Goal: Information Seeking & Learning: Learn about a topic

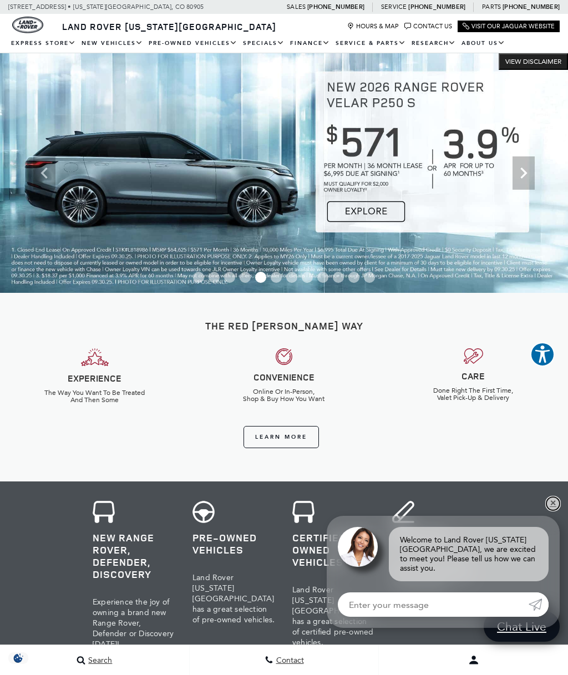
click at [553, 508] on link "✕" at bounding box center [553, 503] width 13 height 13
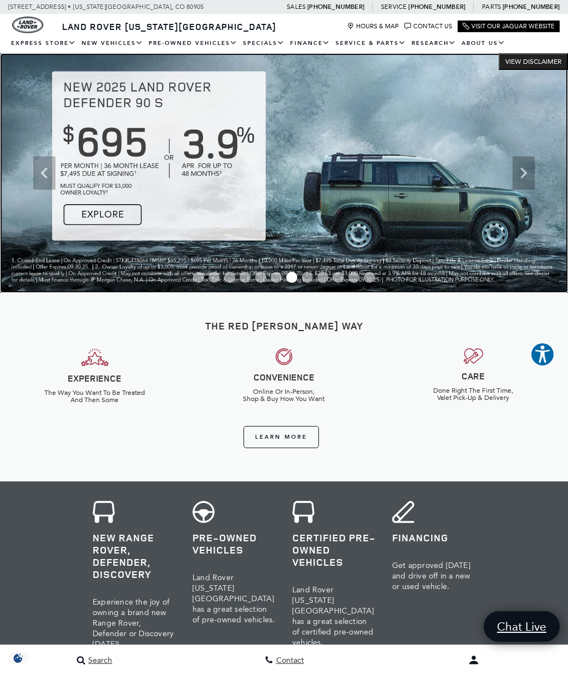
click at [105, 220] on img at bounding box center [284, 173] width 568 height 240
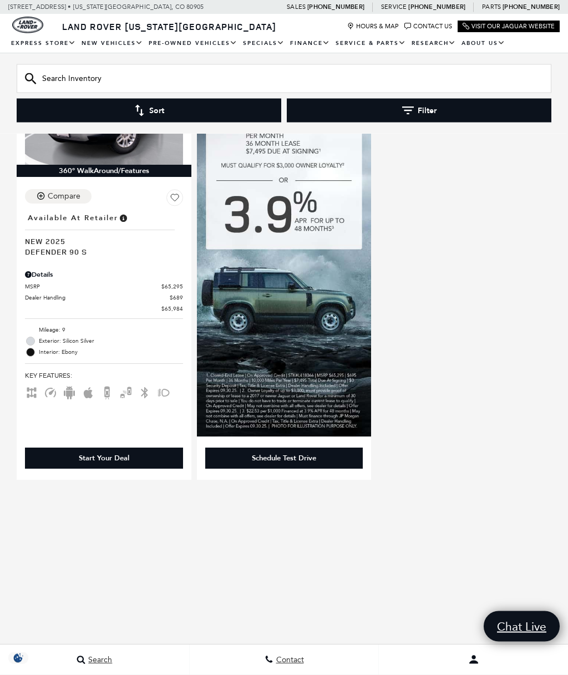
scroll to position [221, 0]
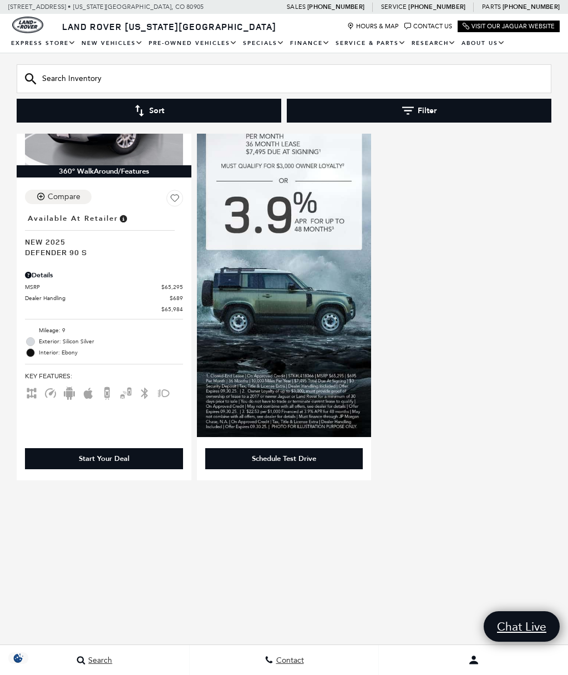
click at [295, 305] on img at bounding box center [284, 238] width 175 height 399
click at [288, 313] on img at bounding box center [284, 238] width 175 height 399
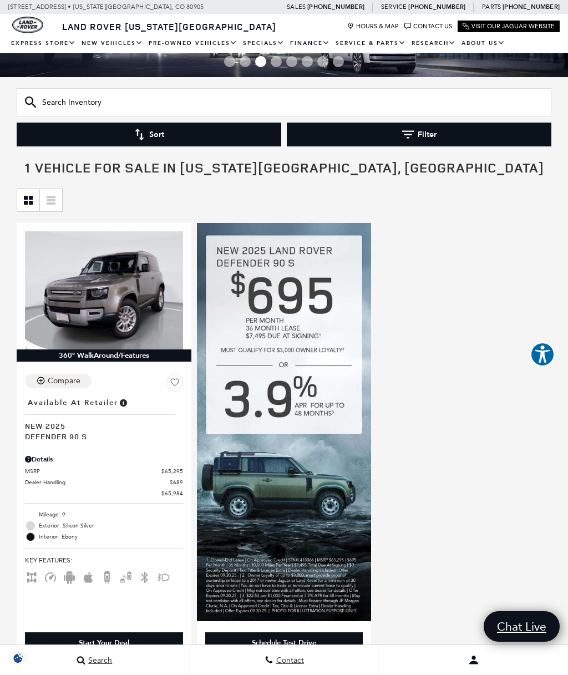
scroll to position [34, 0]
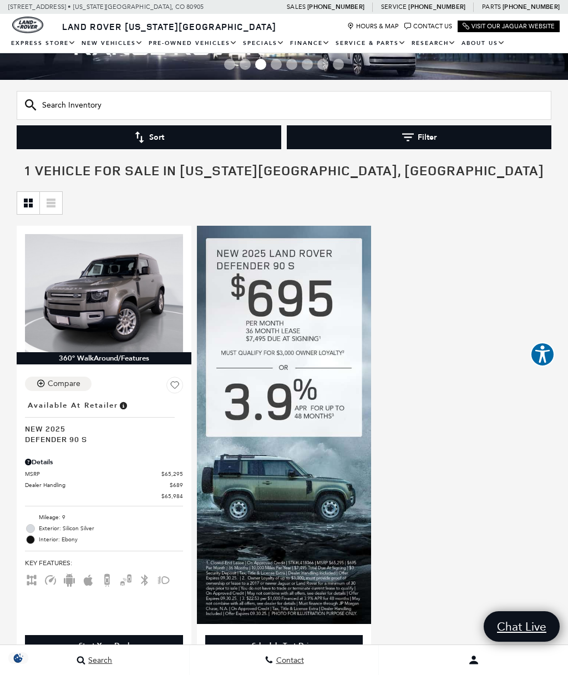
click at [285, 286] on img at bounding box center [284, 425] width 175 height 399
click at [283, 285] on img at bounding box center [284, 425] width 175 height 399
click at [289, 282] on img at bounding box center [284, 425] width 175 height 399
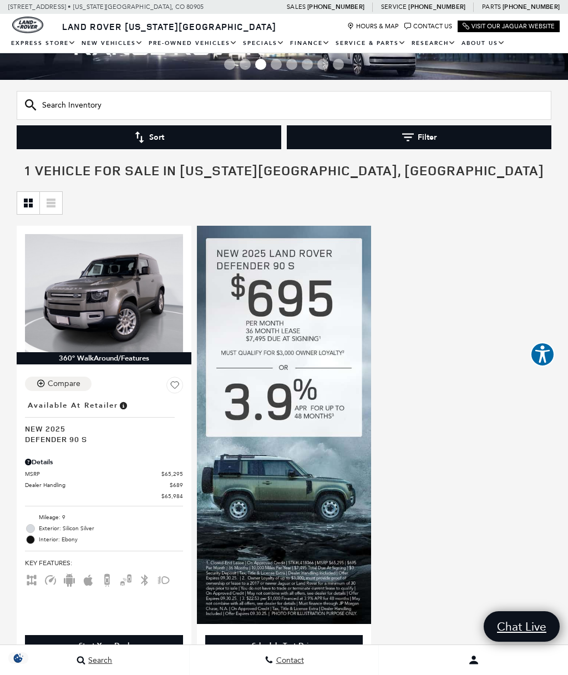
click at [293, 286] on img at bounding box center [284, 425] width 175 height 399
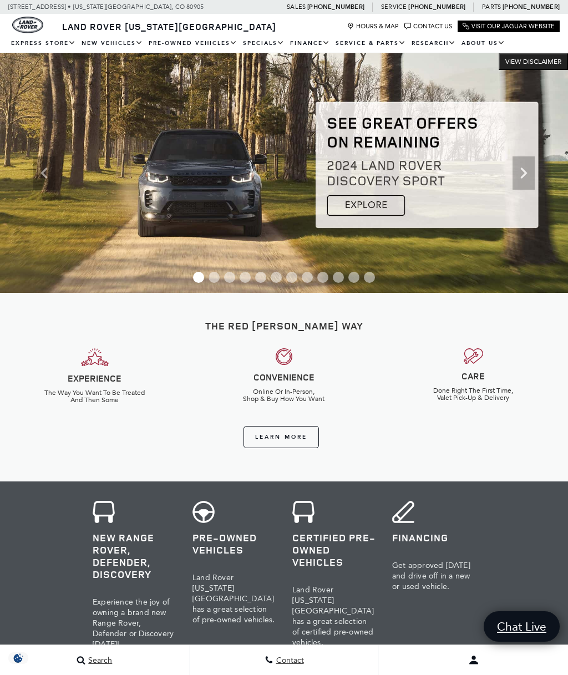
click at [527, 183] on icon "Next" at bounding box center [524, 173] width 22 height 22
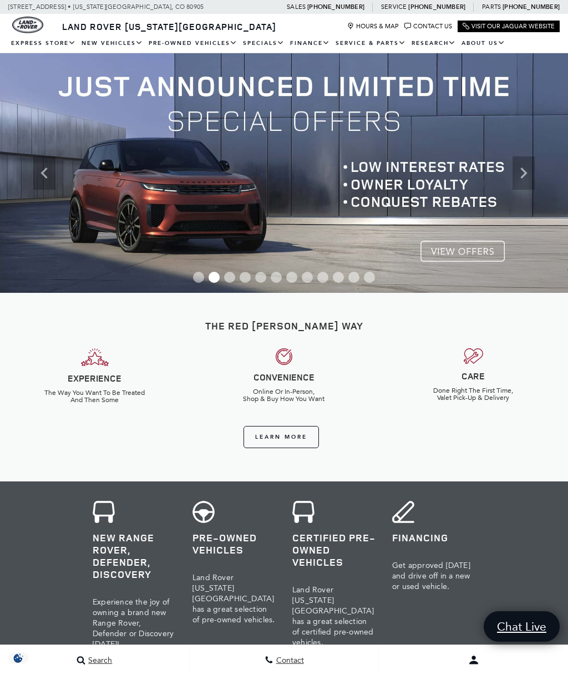
click at [528, 177] on icon "Next" at bounding box center [524, 173] width 22 height 22
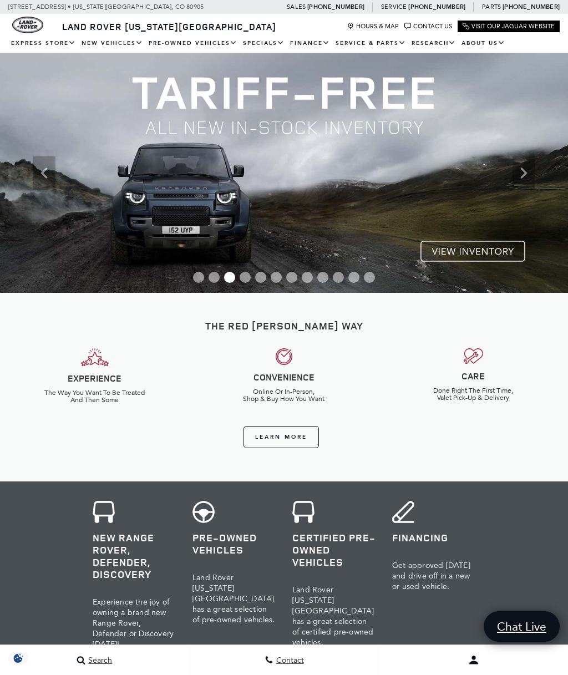
click at [530, 173] on icon "Next" at bounding box center [524, 173] width 22 height 22
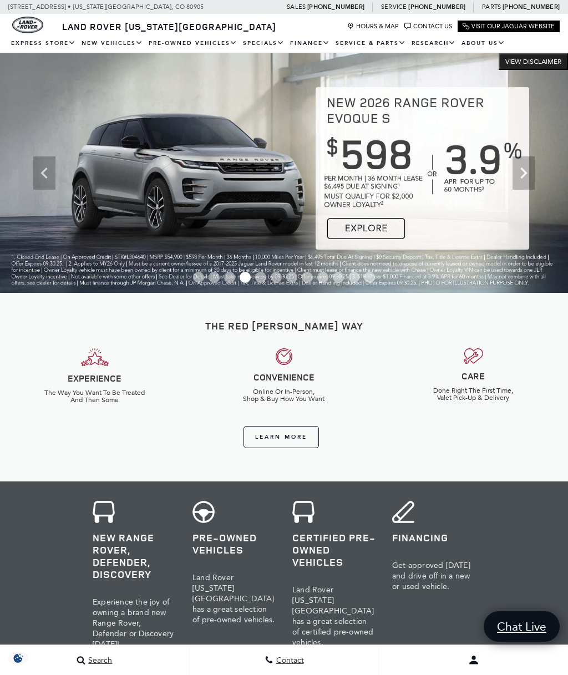
click at [527, 173] on icon "Next" at bounding box center [524, 173] width 7 height 11
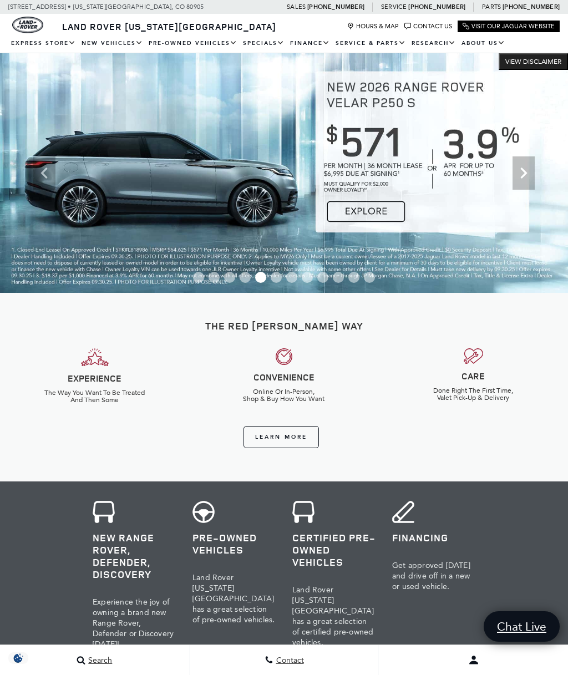
click at [523, 175] on icon "Next" at bounding box center [524, 173] width 7 height 11
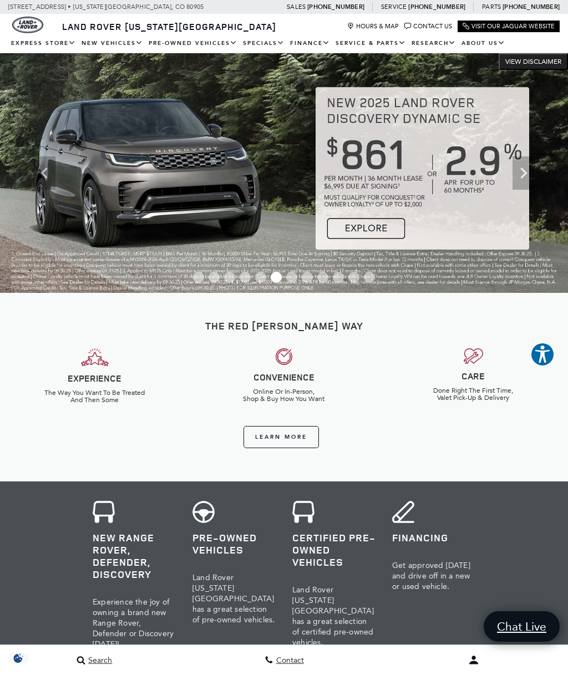
click at [523, 175] on icon "Next" at bounding box center [524, 173] width 7 height 11
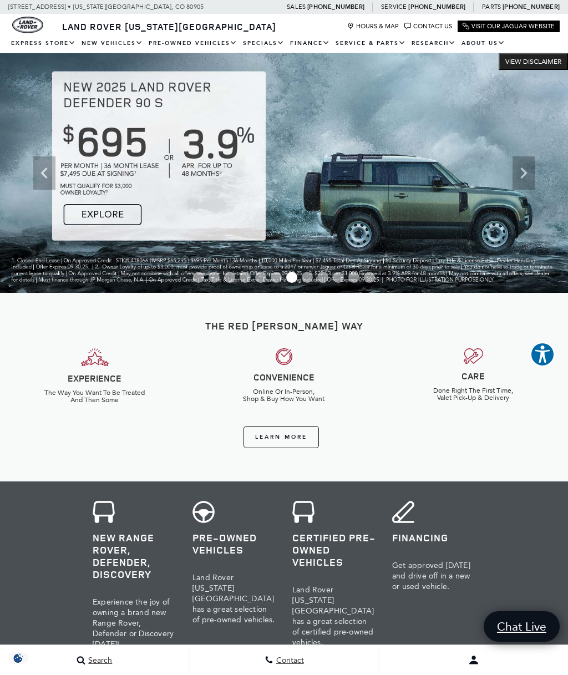
click at [528, 174] on icon "Next" at bounding box center [524, 173] width 22 height 22
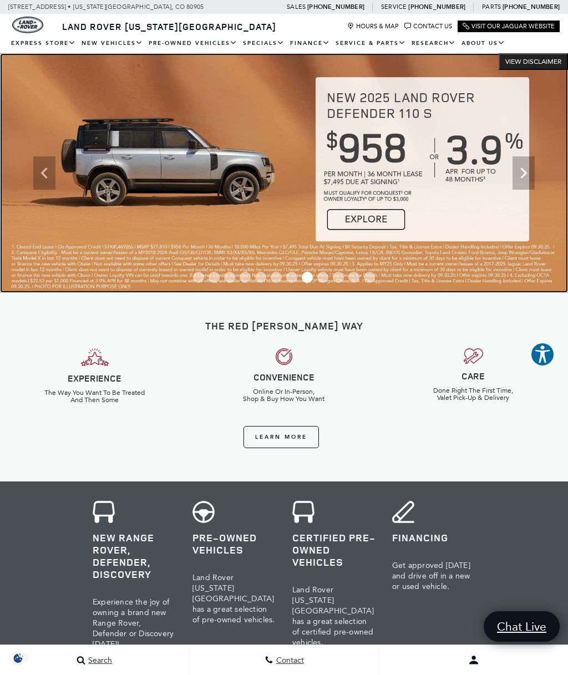
click at [378, 224] on img at bounding box center [284, 173] width 568 height 240
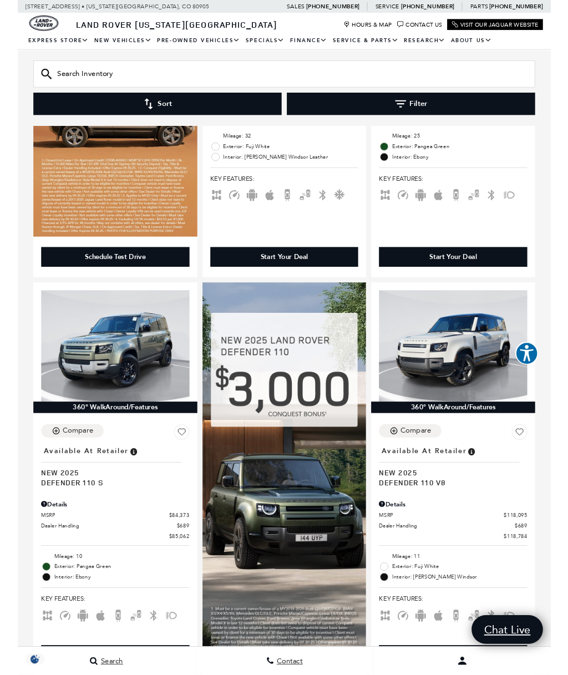
scroll to position [875, 0]
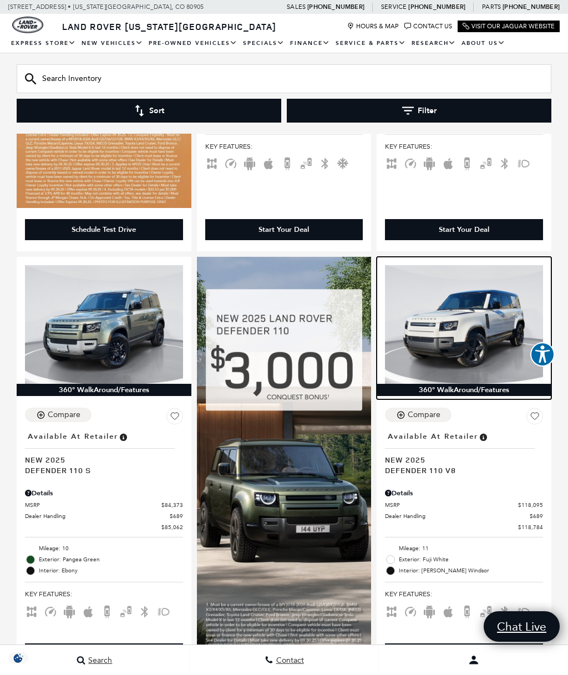
click at [463, 314] on img at bounding box center [464, 324] width 158 height 118
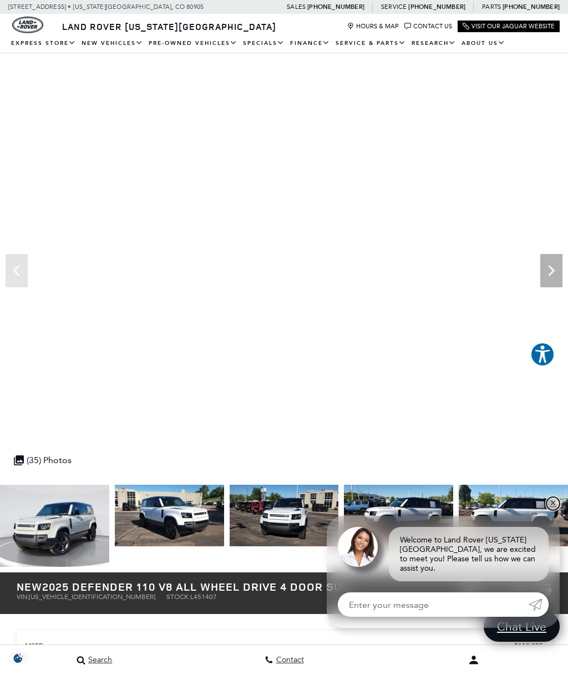
click at [552, 510] on link "✕" at bounding box center [553, 503] width 13 height 13
